Goal: Task Accomplishment & Management: Use online tool/utility

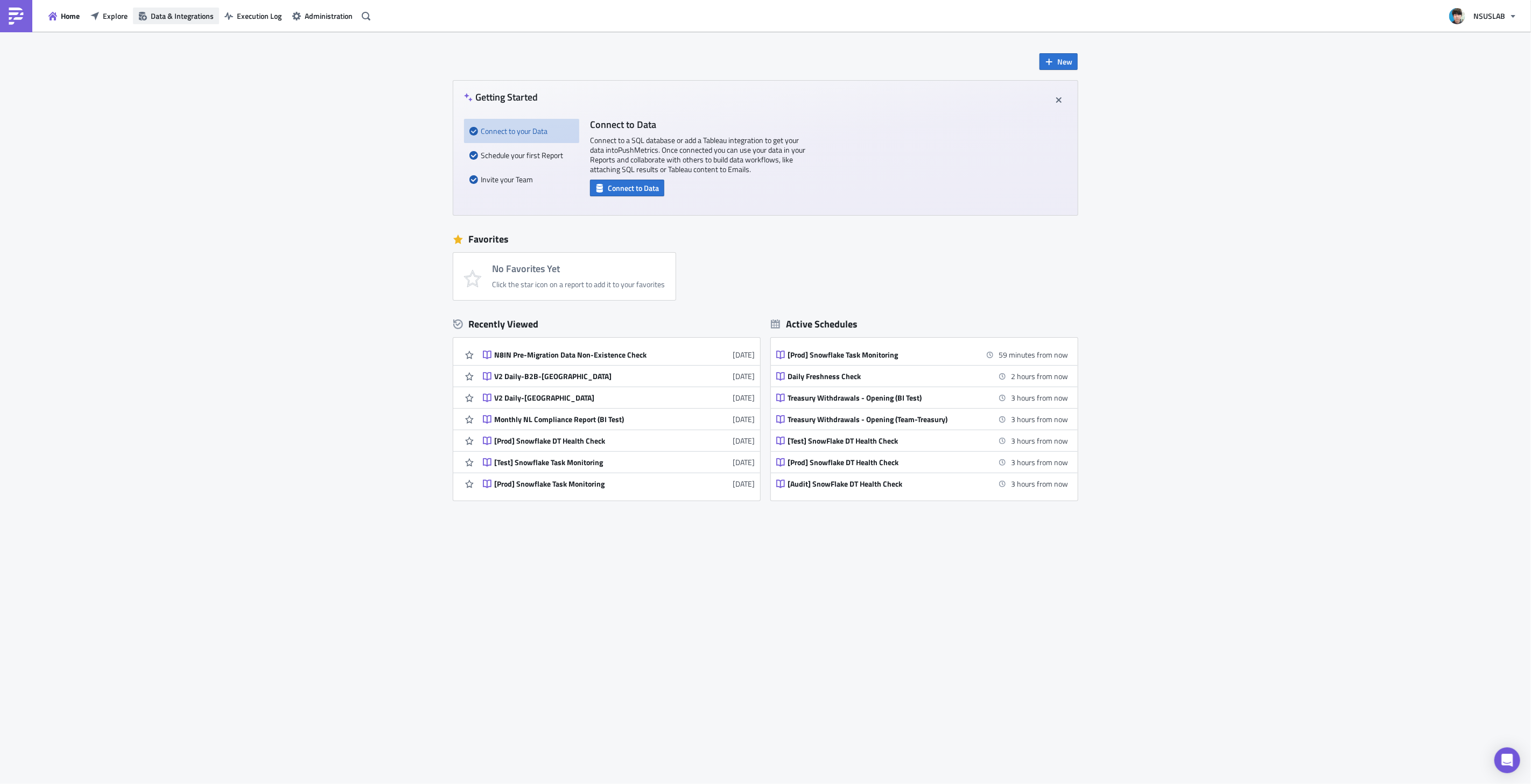
click at [189, 13] on span "Data & Integrations" at bounding box center [182, 16] width 63 height 12
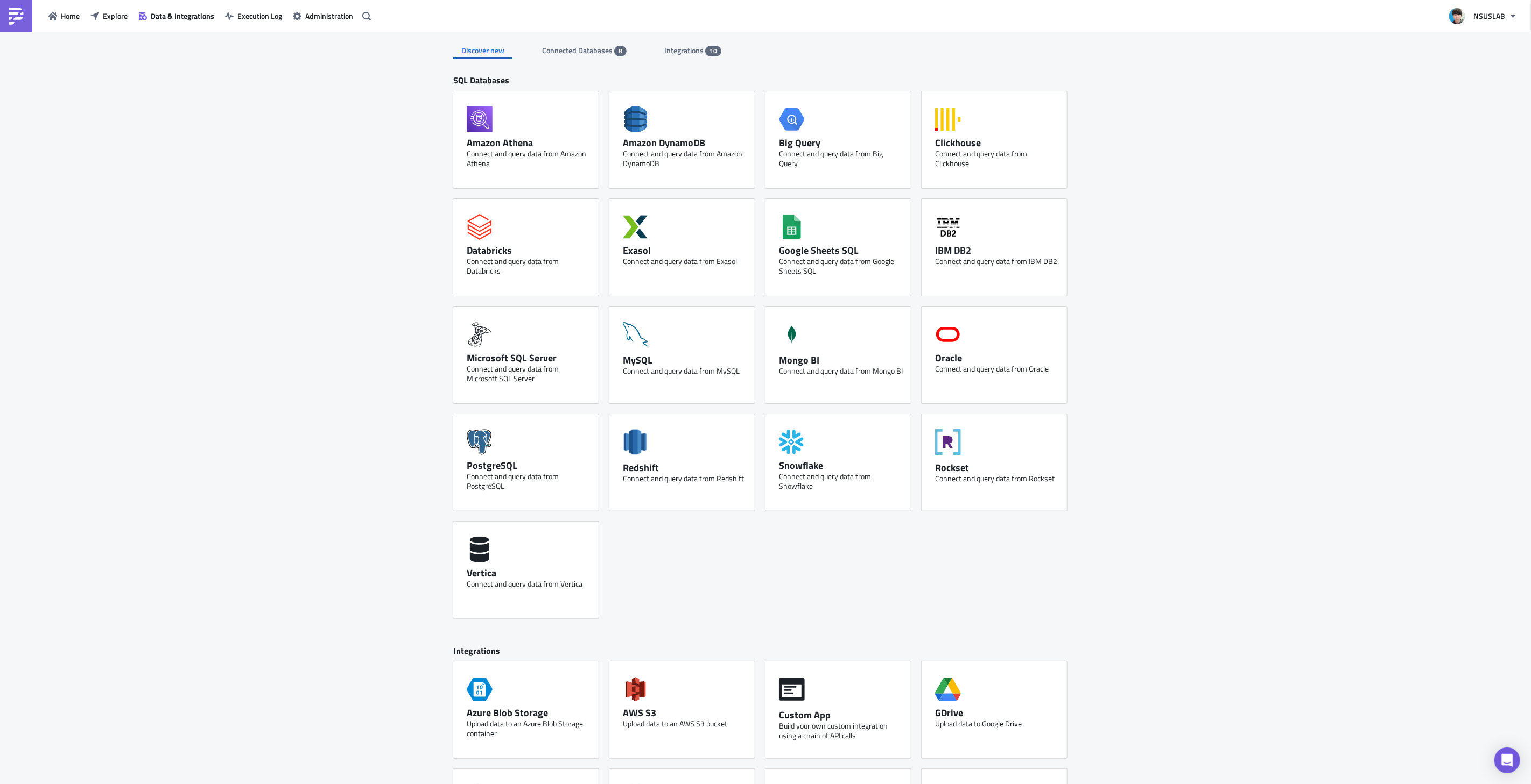
click at [585, 54] on span "Connected Databases" at bounding box center [577, 50] width 72 height 12
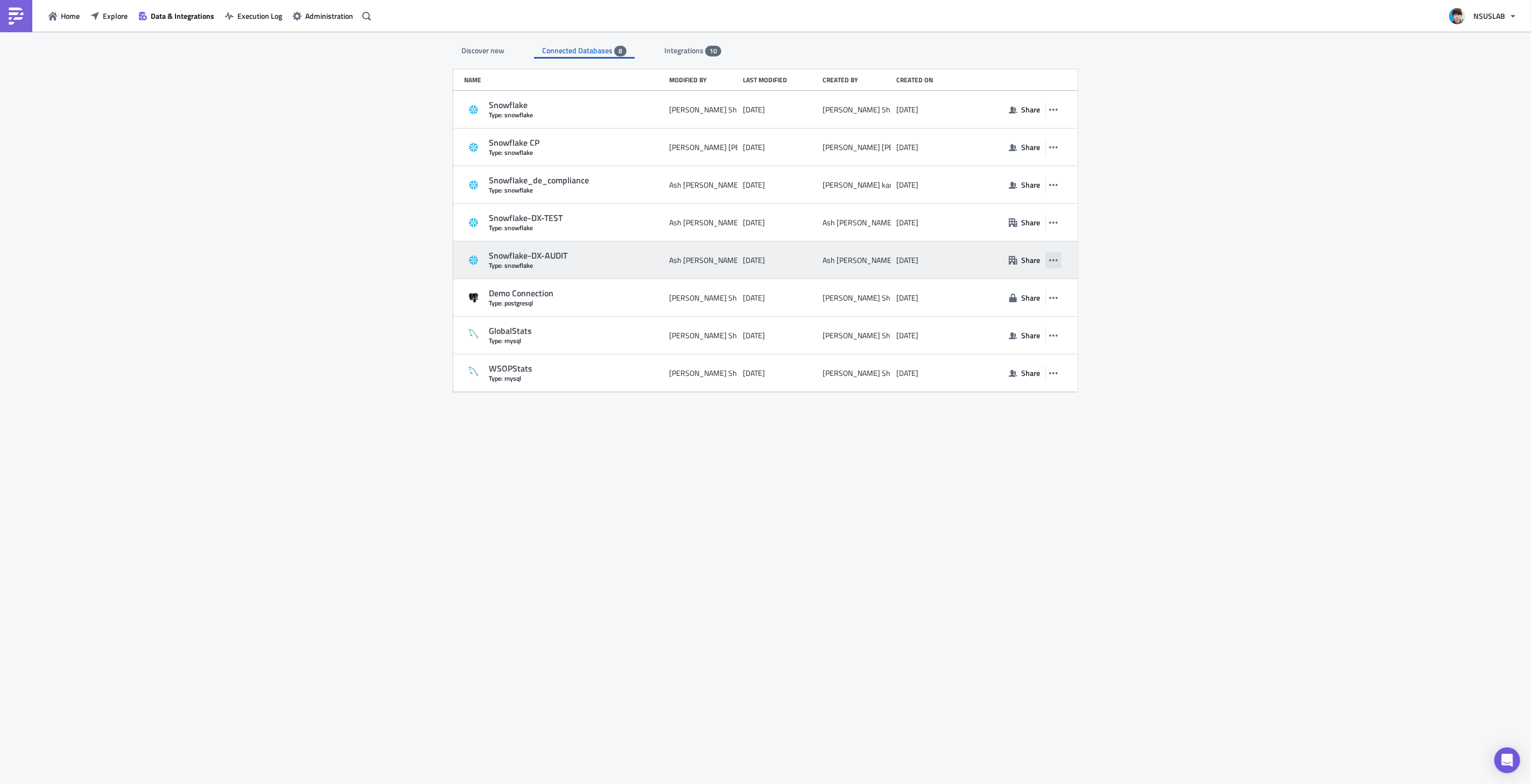
click at [1051, 257] on icon "button" at bounding box center [1053, 260] width 9 height 9
click at [566, 252] on div "Snowflake-DX-AUDIT" at bounding box center [576, 256] width 175 height 12
click at [546, 254] on div "Snowflake-DX-AUDIT" at bounding box center [576, 256] width 175 height 12
click at [1052, 260] on icon "button" at bounding box center [1053, 260] width 9 height 9
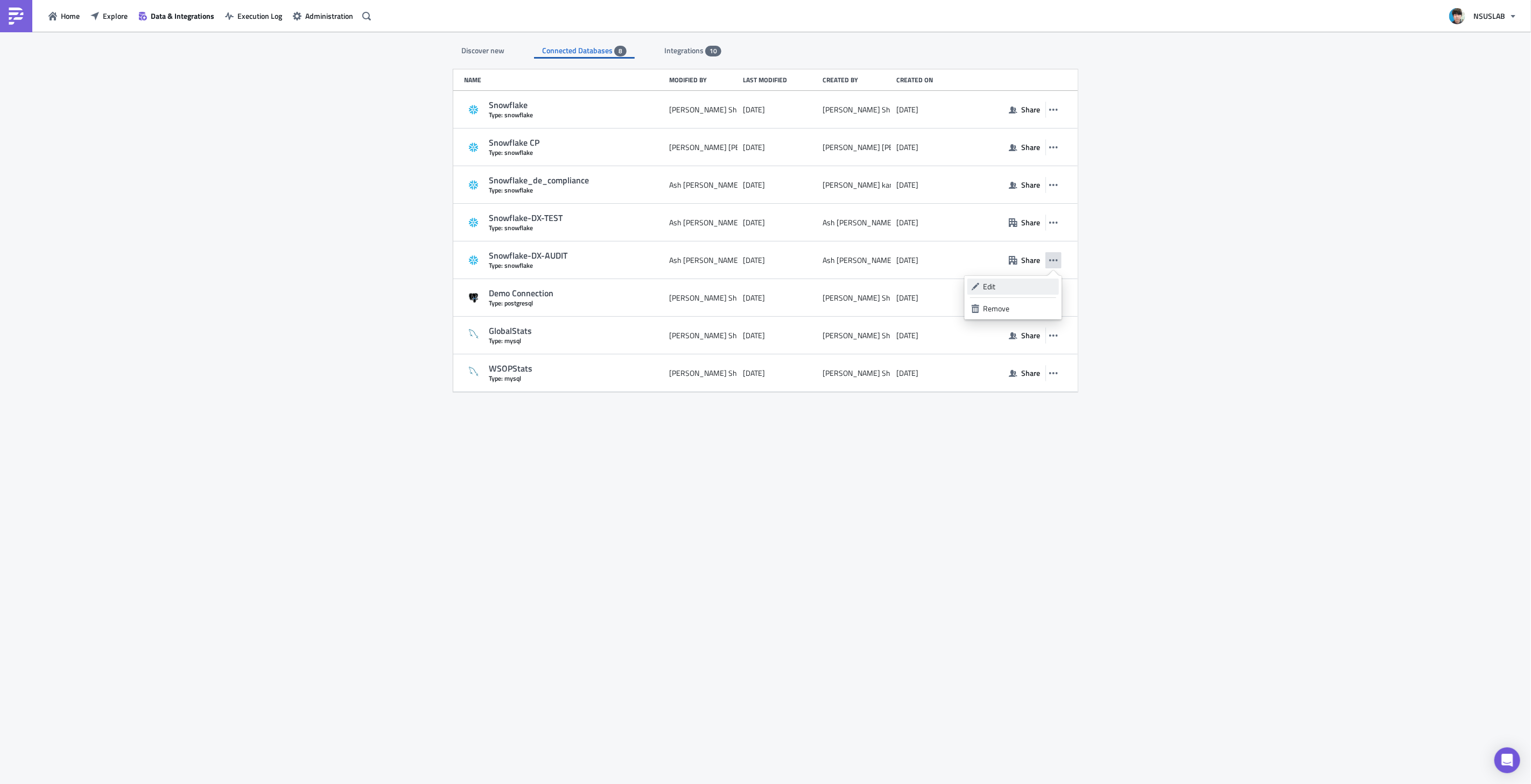
click at [1020, 286] on div "Edit" at bounding box center [1019, 286] width 71 height 11
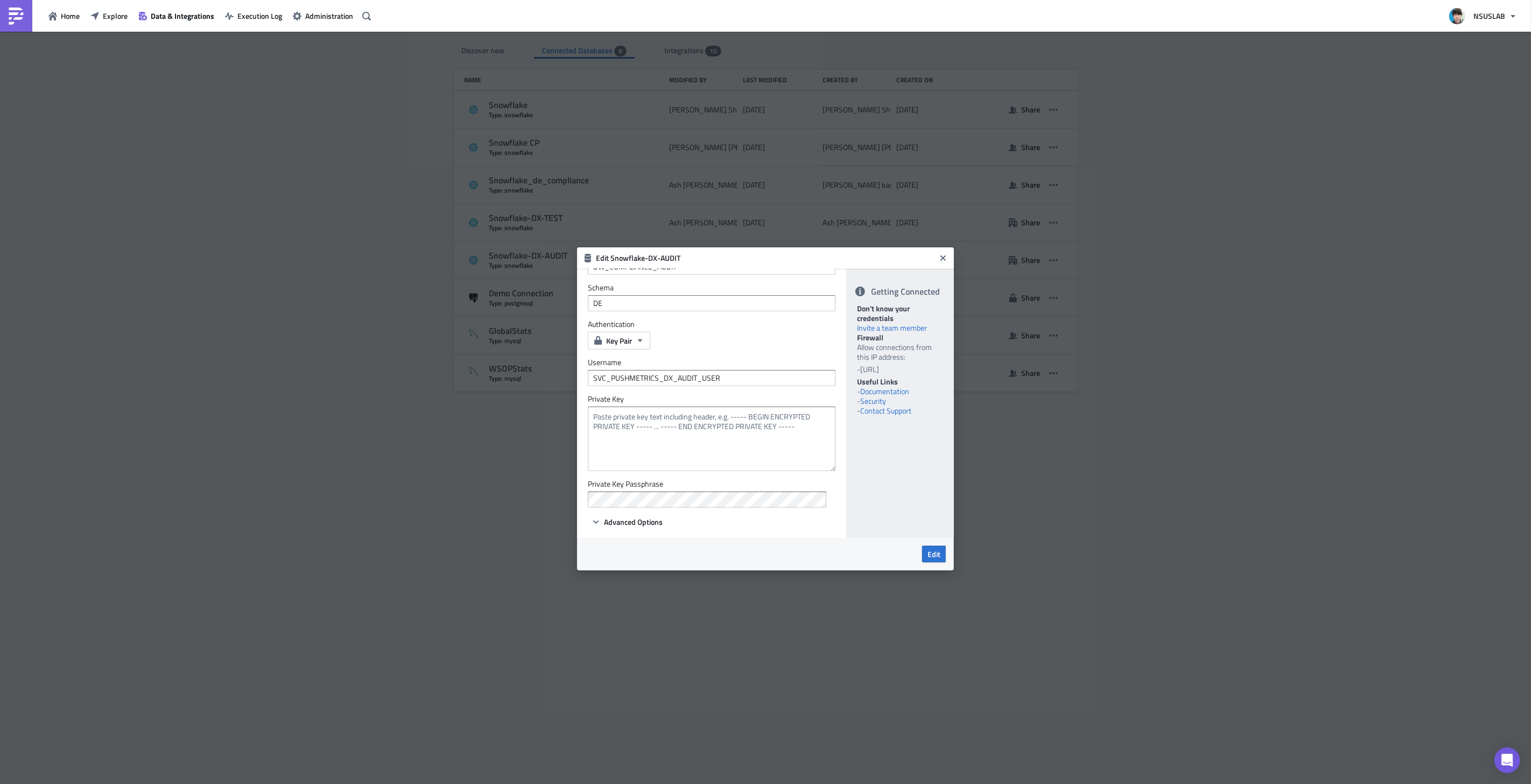
scroll to position [143, 0]
click at [647, 517] on span "Advanced Options" at bounding box center [633, 521] width 58 height 12
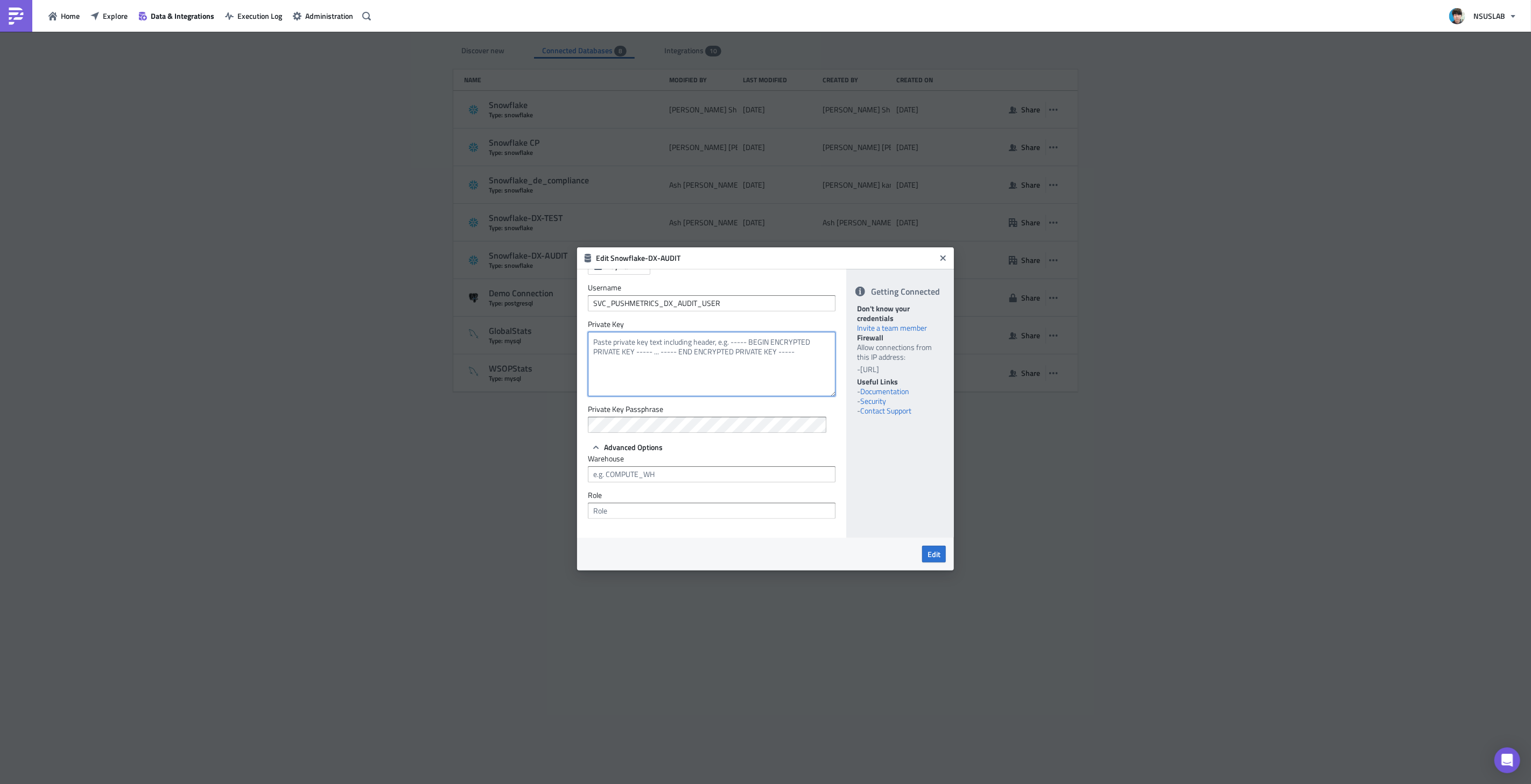
click at [730, 353] on textarea at bounding box center [712, 364] width 248 height 65
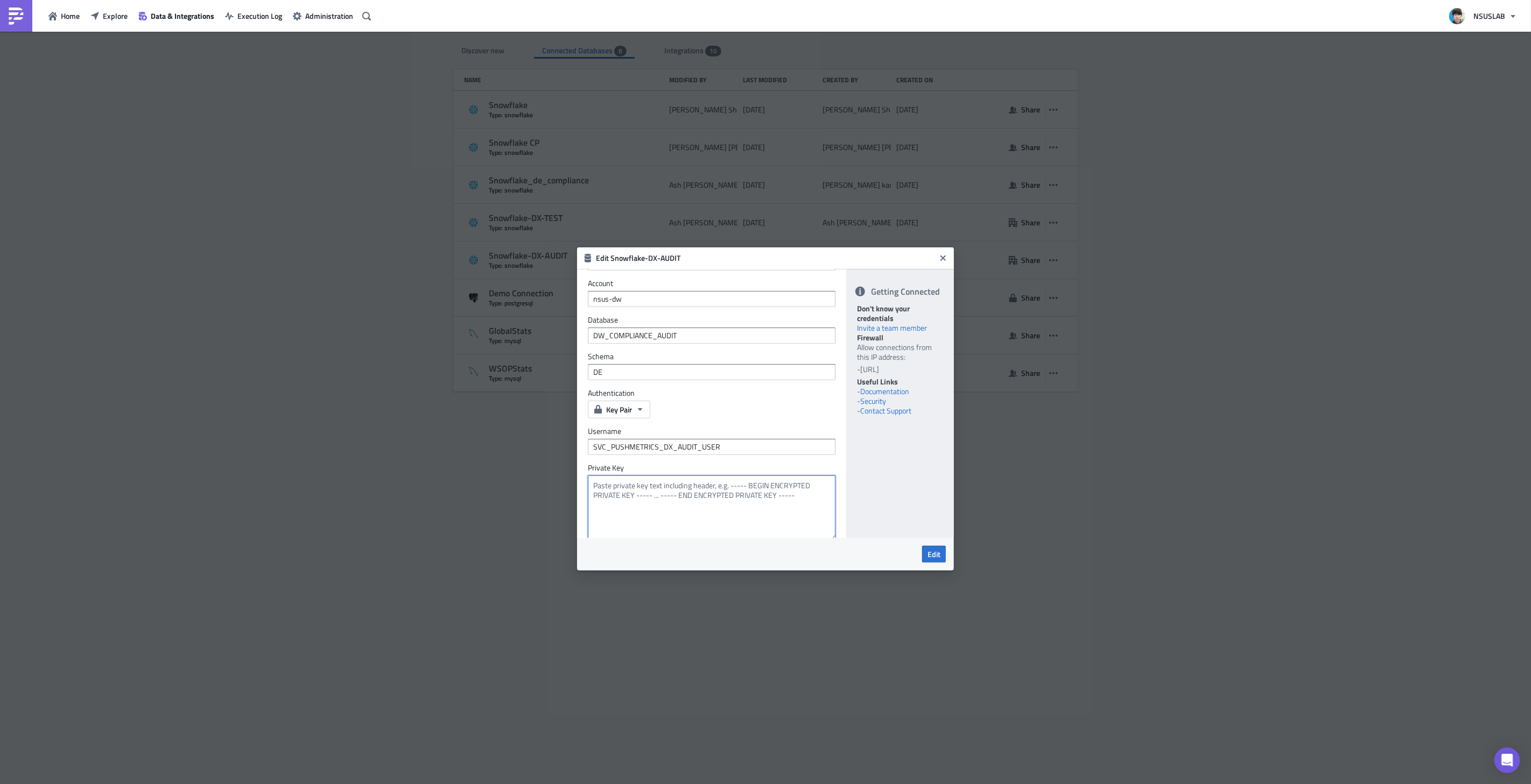
scroll to position [66, 0]
click at [941, 254] on icon "Close" at bounding box center [943, 258] width 9 height 9
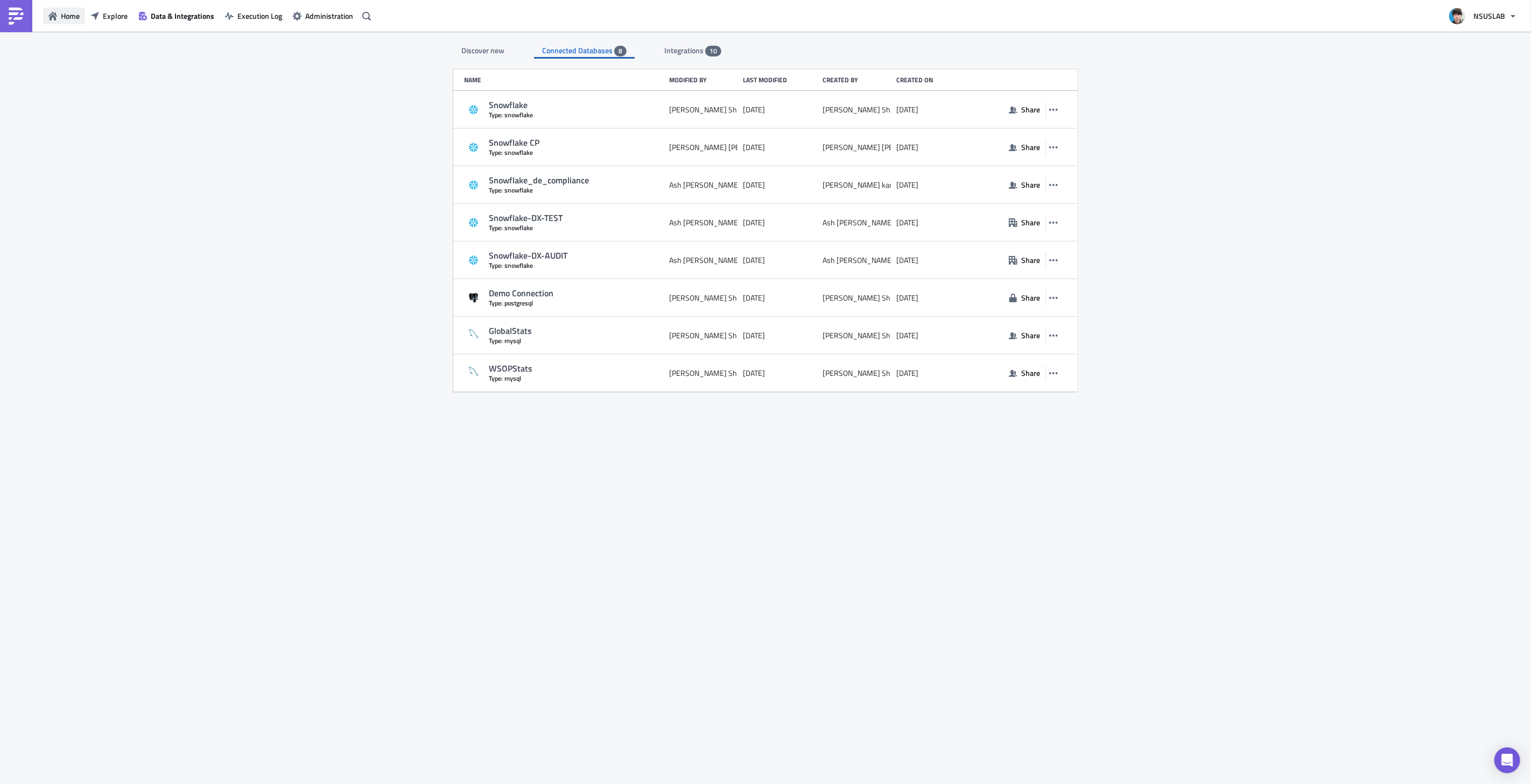
click at [71, 20] on span "Home" at bounding box center [70, 16] width 19 height 12
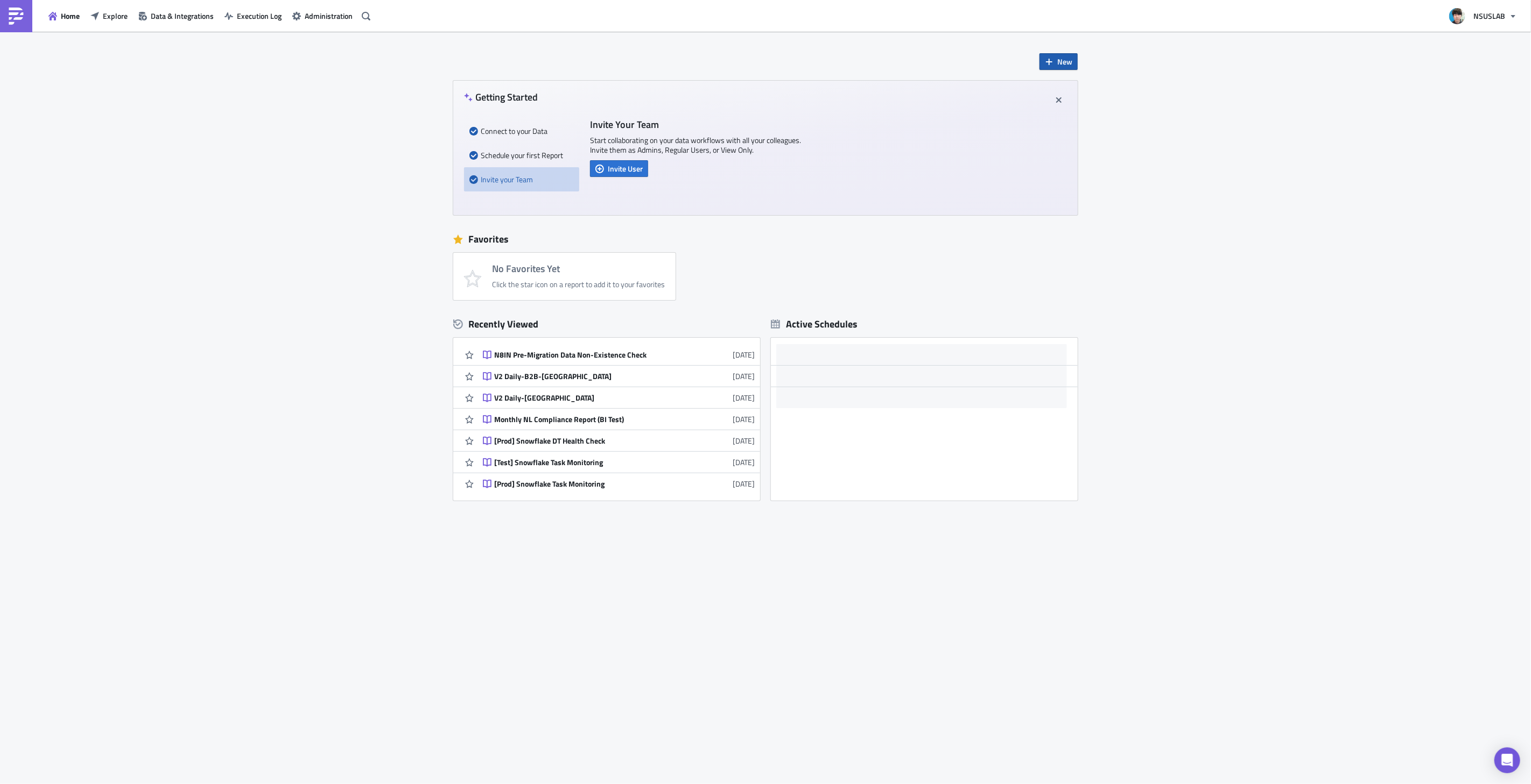
click at [1053, 63] on icon "button" at bounding box center [1049, 62] width 9 height 9
click at [1081, 89] on div "Report" at bounding box center [1094, 89] width 71 height 11
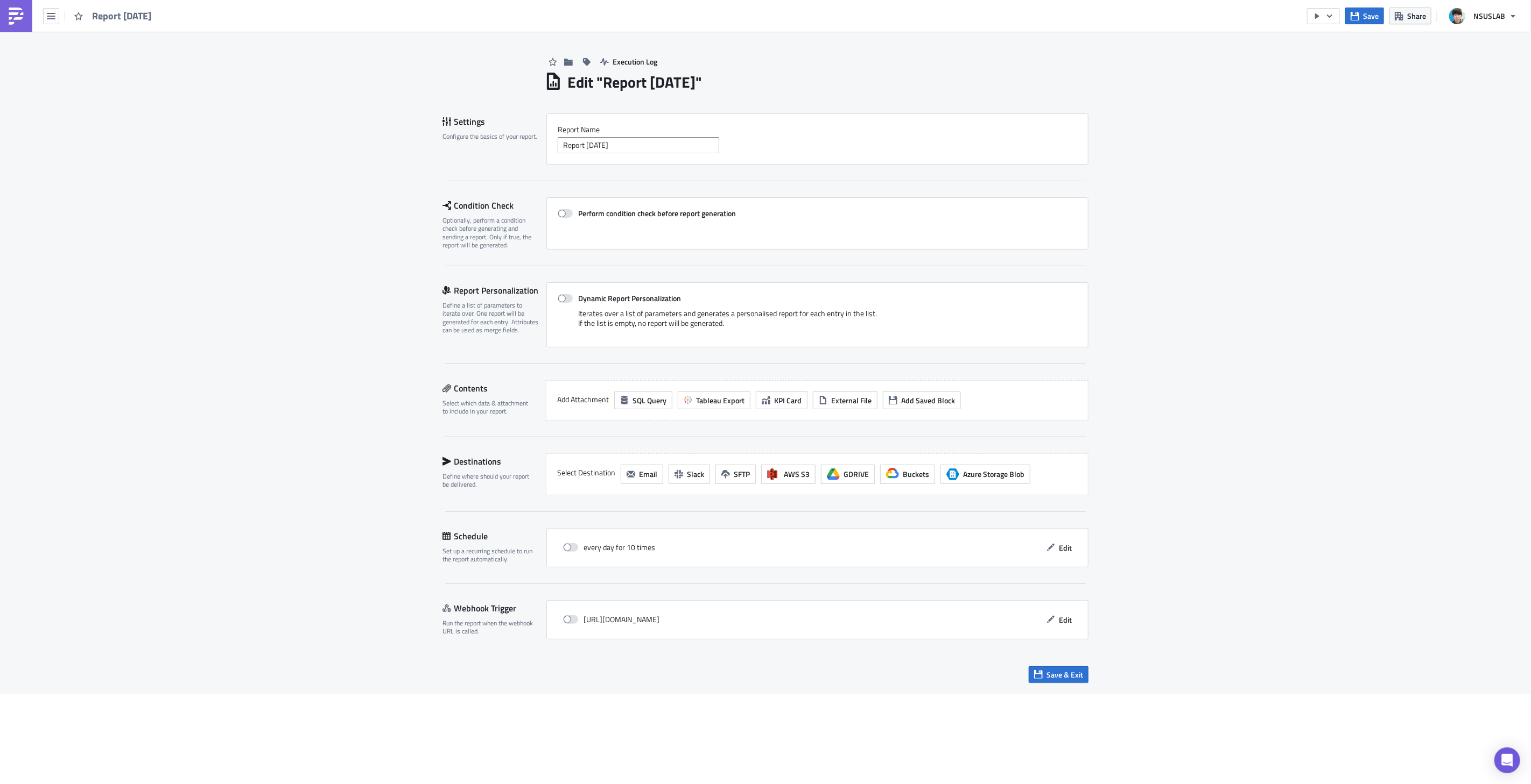
click at [27, 18] on link at bounding box center [16, 16] width 32 height 32
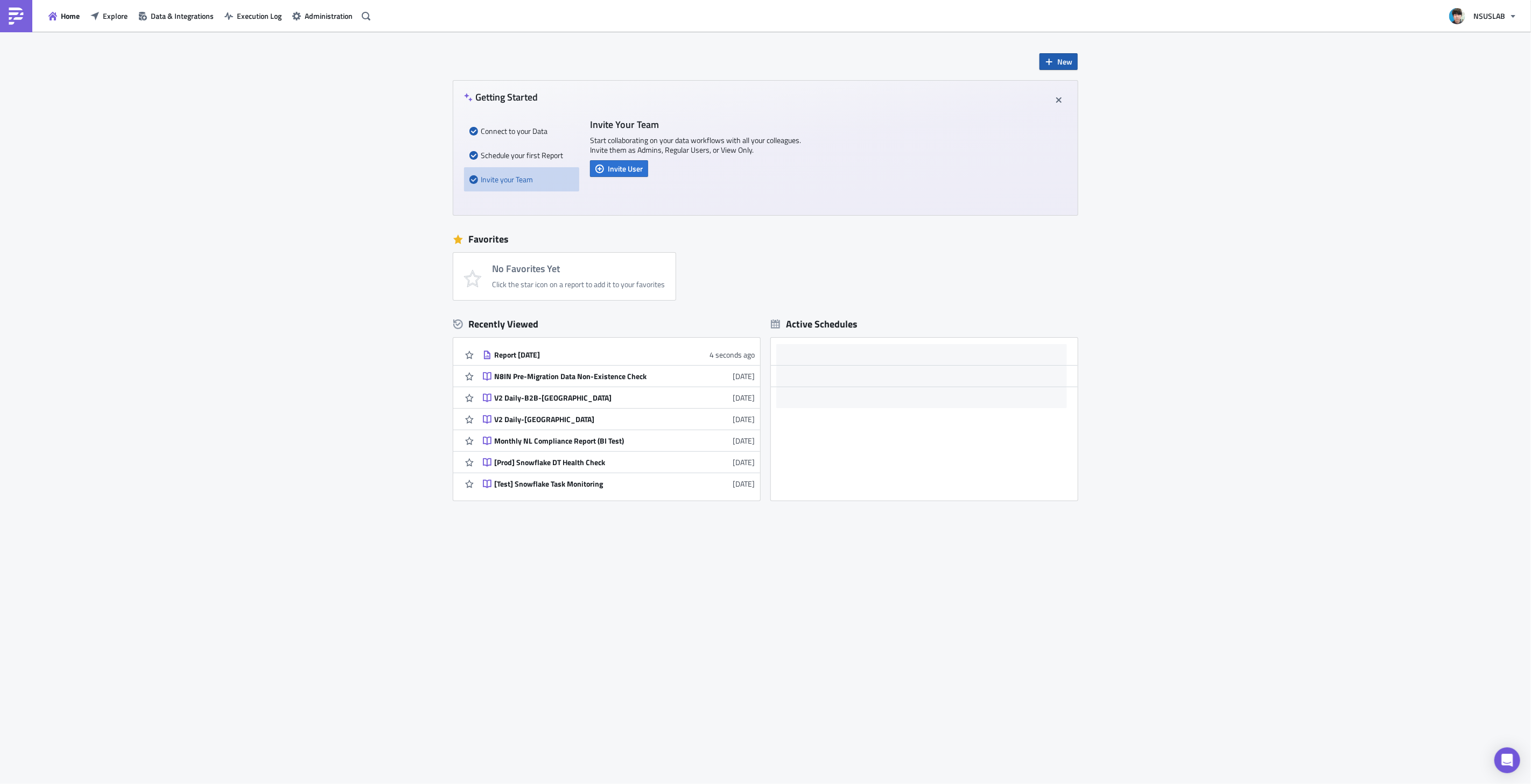
click at [1064, 63] on span "New" at bounding box center [1064, 62] width 15 height 12
click at [1054, 106] on icon at bounding box center [1051, 106] width 9 height 9
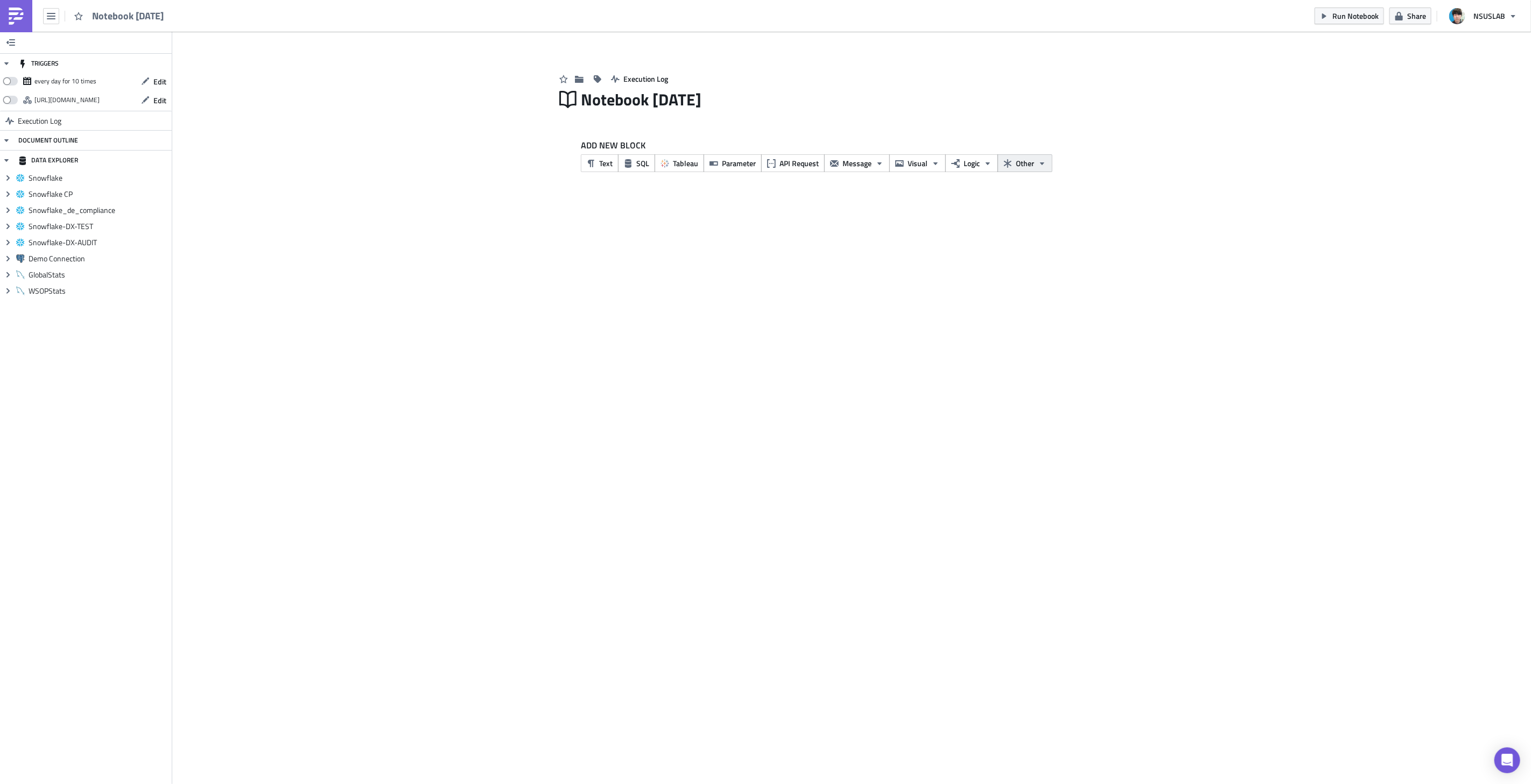
click at [1024, 159] on span "Other" at bounding box center [1024, 163] width 18 height 12
click at [358, 225] on div "TRIGGERS every day for 10 times Edit [URL][DOMAIN_NAME] Edit Execution Log DOCU…" at bounding box center [766, 408] width 1531 height 753
click at [6, 240] on icon "Expand group" at bounding box center [8, 243] width 9 height 9
click at [71, 241] on span "Snowflake-DX-AUDIT" at bounding box center [98, 242] width 141 height 9
click at [66, 240] on span "Snowflake-DX-AUDIT" at bounding box center [98, 242] width 141 height 9
